Goal: Information Seeking & Learning: Compare options

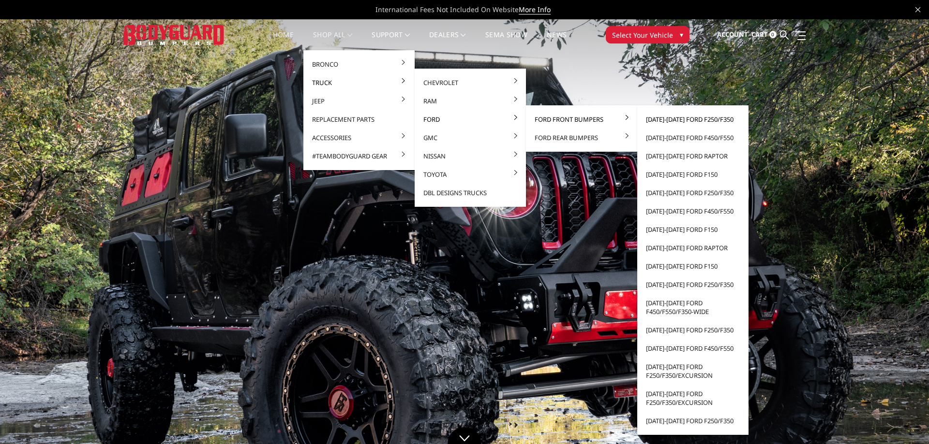
click at [695, 118] on link "[DATE]-[DATE] Ford F250/F350" at bounding box center [692, 119] width 103 height 18
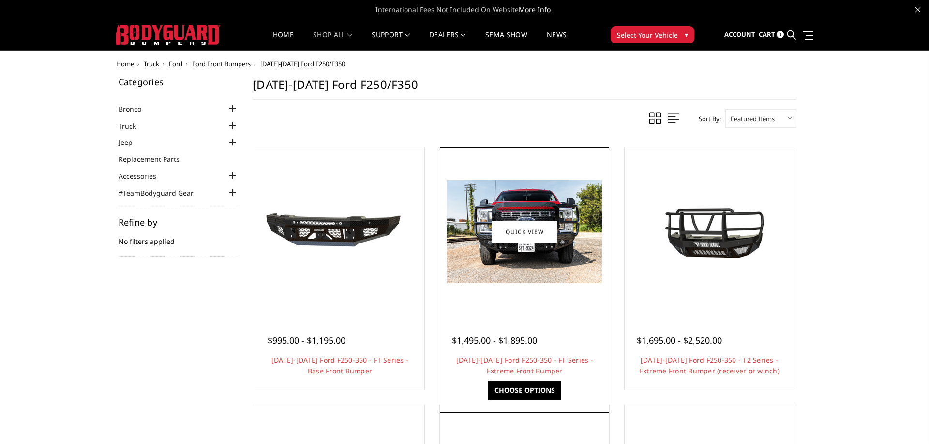
click at [546, 258] on img at bounding box center [524, 231] width 155 height 103
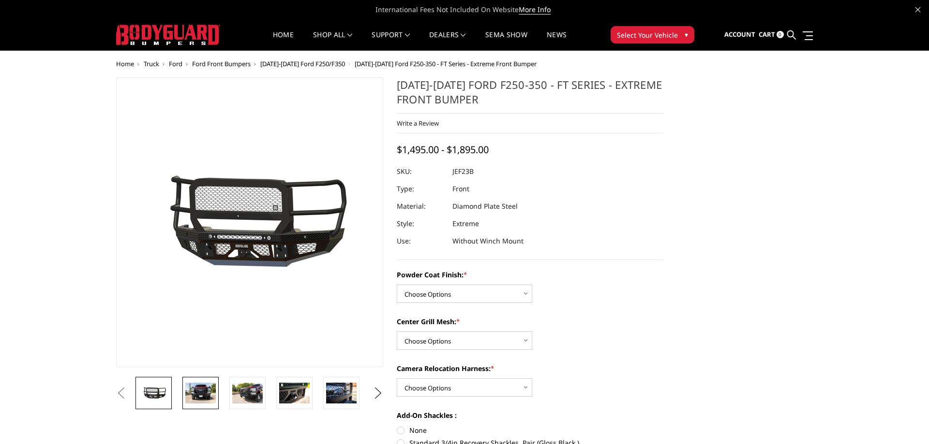
click at [203, 396] on img at bounding box center [200, 393] width 30 height 20
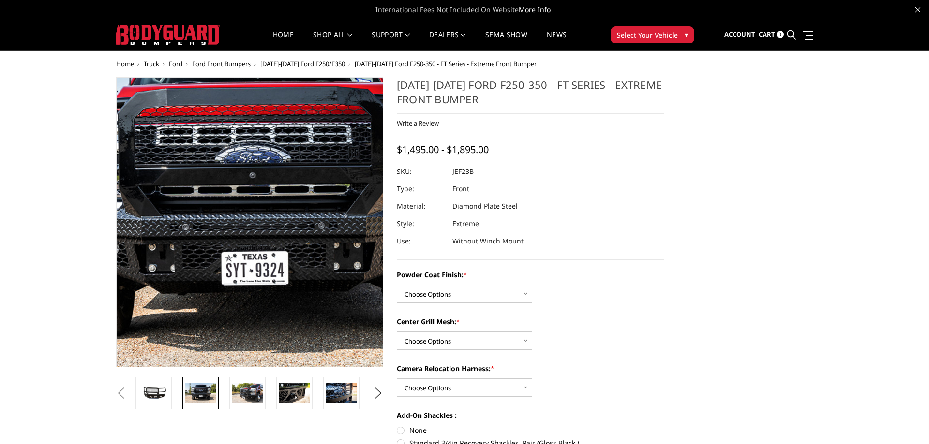
click at [250, 261] on img at bounding box center [247, 205] width 619 height 413
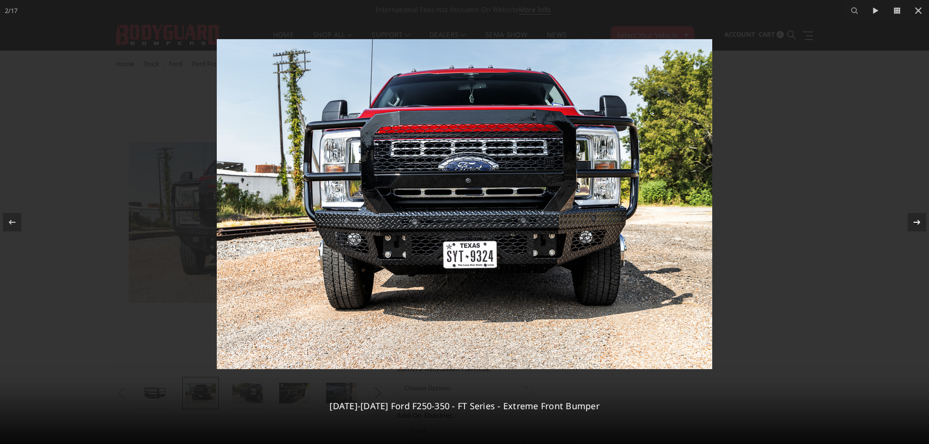
click at [918, 223] on icon at bounding box center [916, 222] width 7 height 5
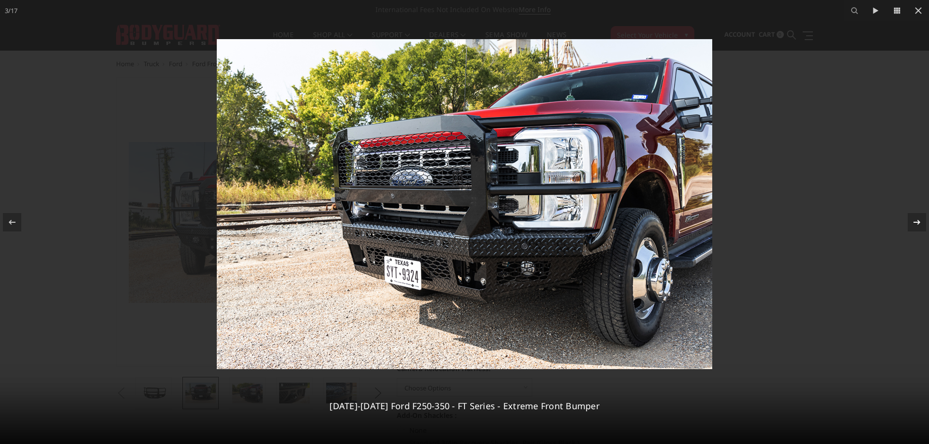
click at [918, 223] on icon at bounding box center [916, 222] width 7 height 5
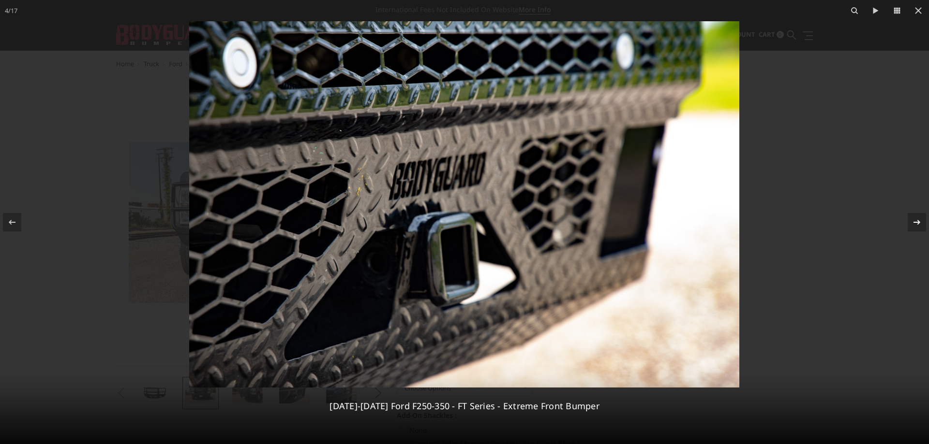
click at [918, 223] on icon at bounding box center [916, 222] width 7 height 5
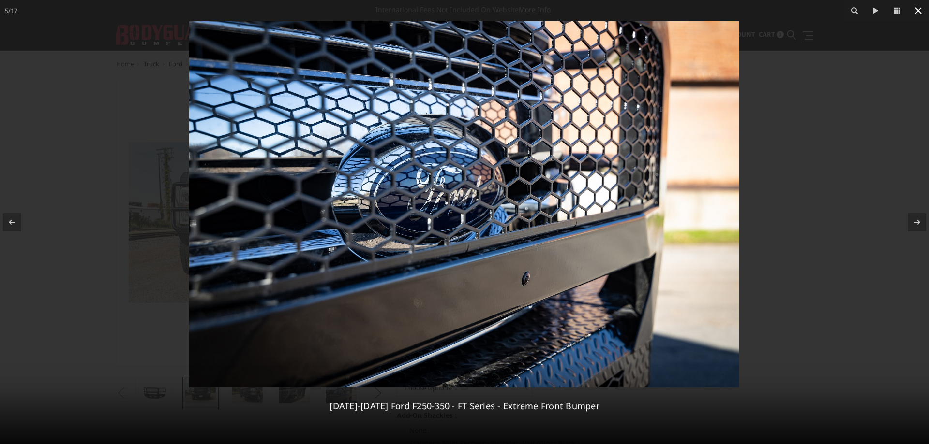
click at [917, 11] on icon at bounding box center [918, 10] width 7 height 7
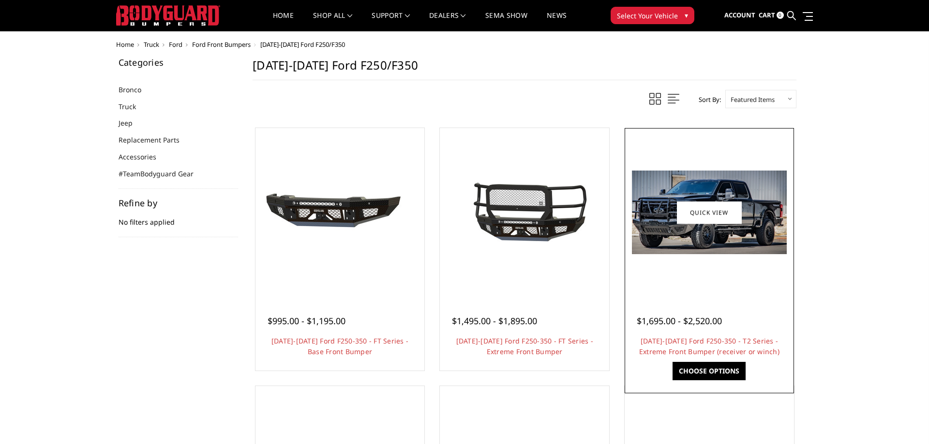
click at [748, 212] on img at bounding box center [709, 213] width 155 height 84
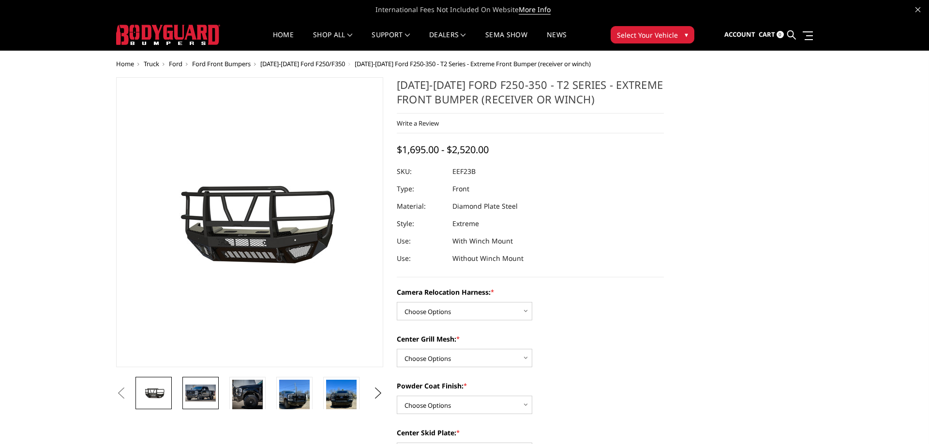
click at [206, 393] on img at bounding box center [200, 393] width 30 height 16
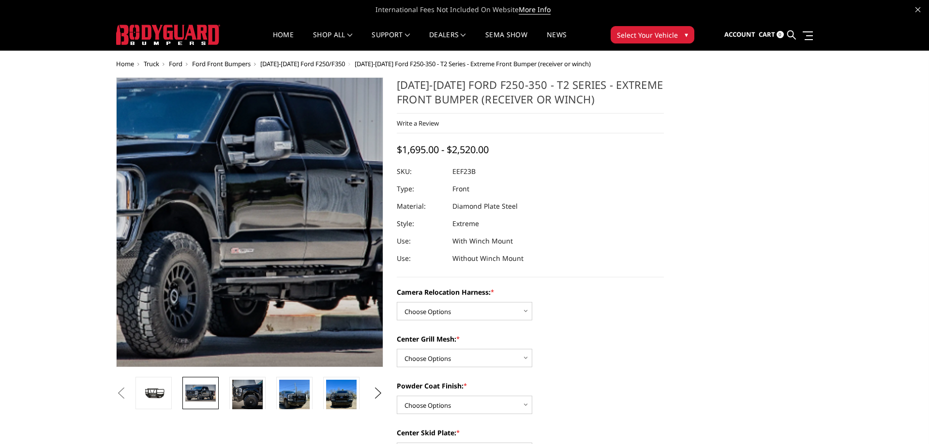
click at [288, 286] on img at bounding box center [190, 211] width 619 height 335
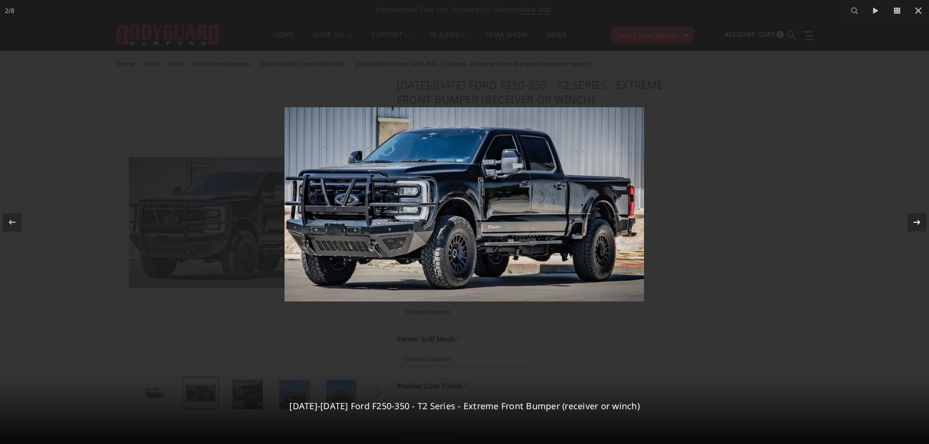
click at [911, 222] on icon at bounding box center [917, 223] width 12 height 12
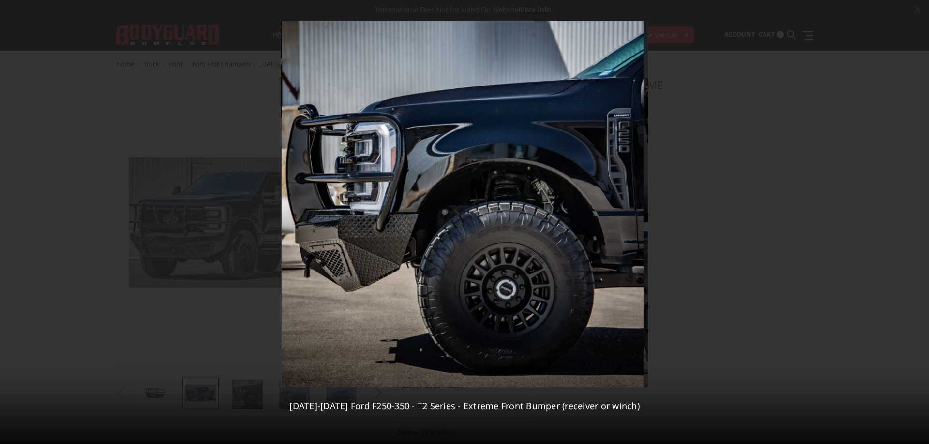
click at [911, 222] on div "3 / [PHONE_NUMBER][DATE][DATE] Ford F250-350 - T2 Series - Extreme Front Bumper…" at bounding box center [464, 222] width 929 height 444
click at [914, 224] on icon at bounding box center [917, 223] width 12 height 12
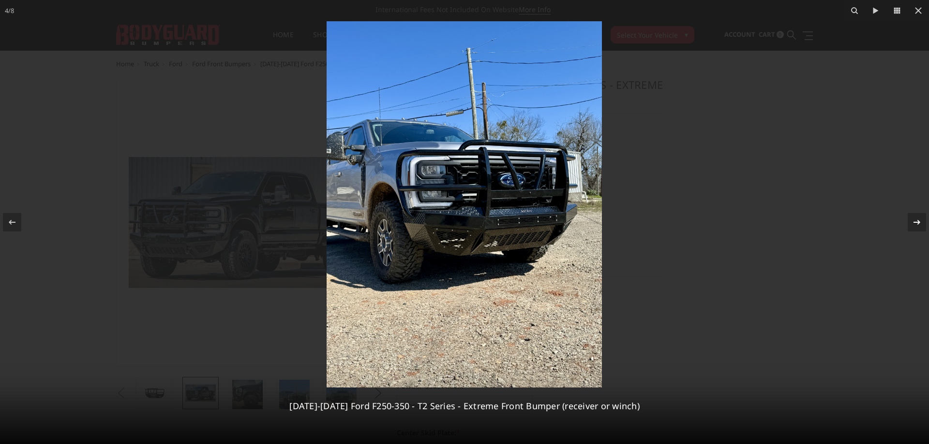
click at [911, 221] on icon at bounding box center [917, 223] width 12 height 12
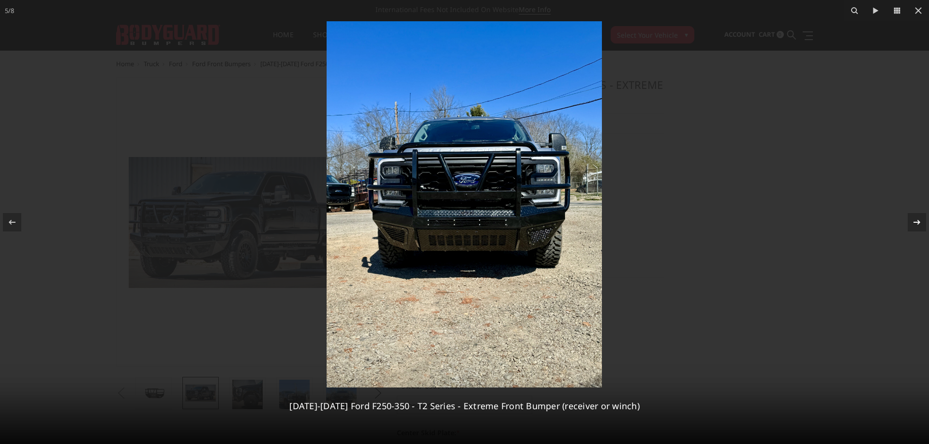
click at [914, 221] on icon at bounding box center [917, 223] width 12 height 12
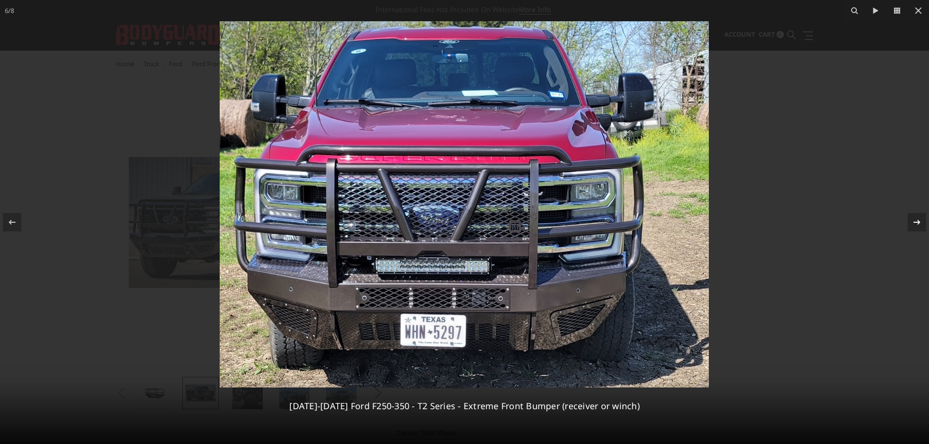
click at [914, 221] on div "6 / 8 2023-2026 Ford F250-350 - T2 Series - Extreme Front Bumper (receiver or w…" at bounding box center [464, 222] width 929 height 444
click at [920, 11] on icon at bounding box center [918, 11] width 12 height 12
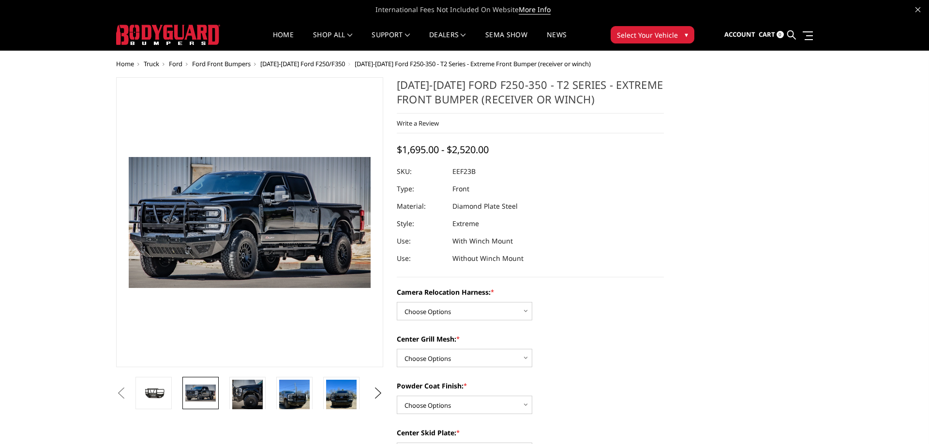
scroll to position [0, 139]
